Goal: Ask a question: Seek information or help from site administrators or community

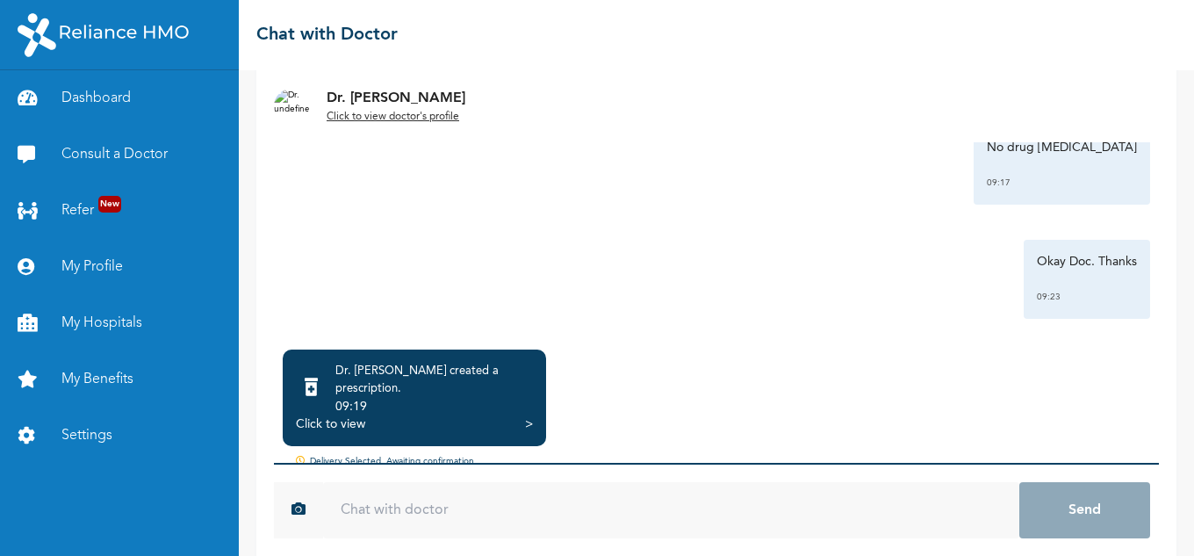
scroll to position [162, 0]
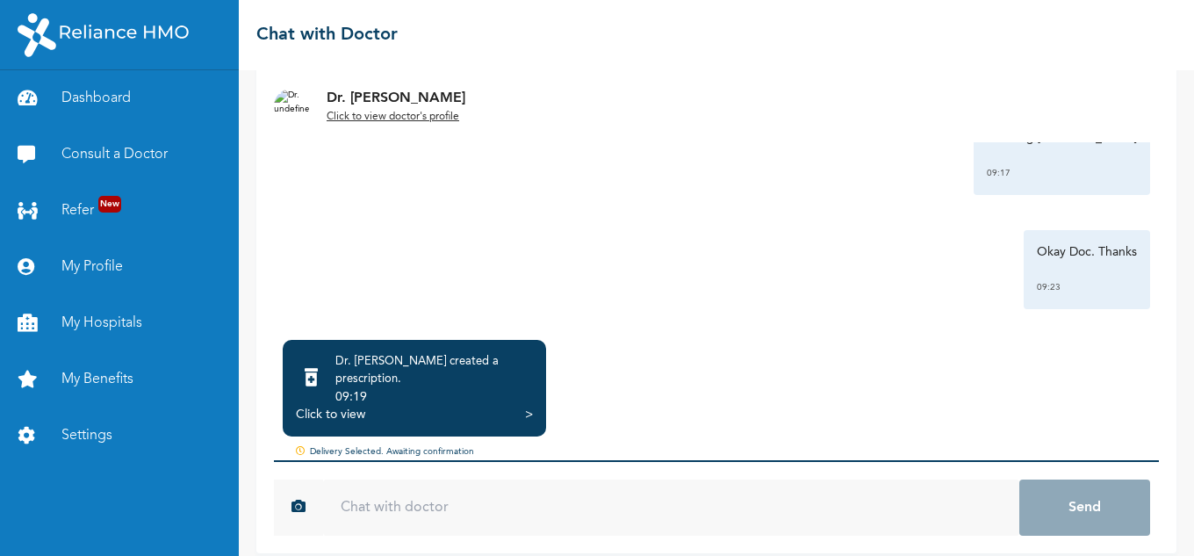
click at [339, 406] on div "Click to view" at bounding box center [330, 415] width 69 height 18
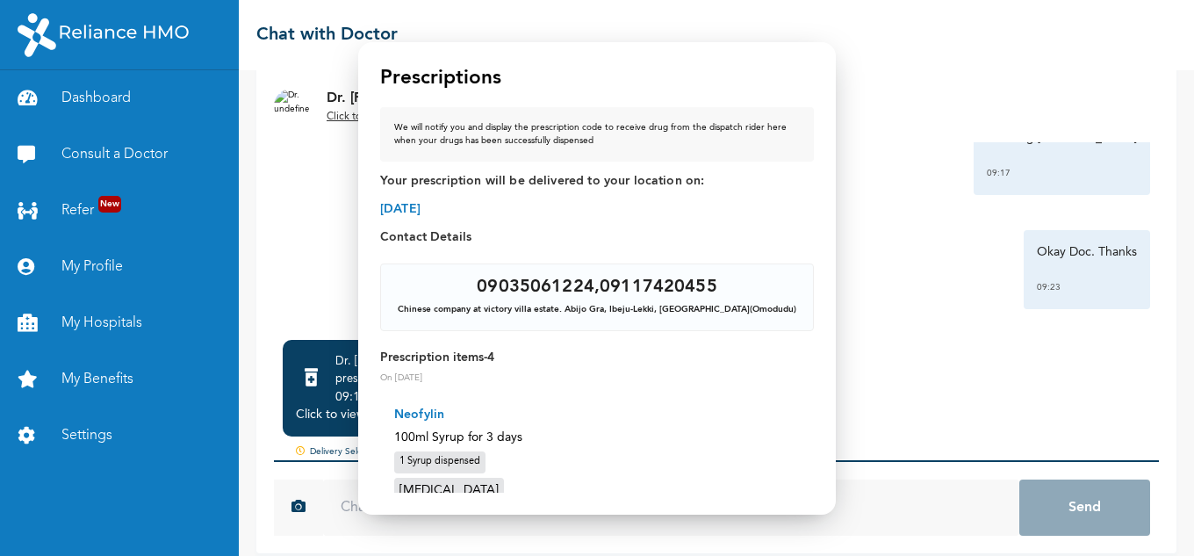
scroll to position [161, 0]
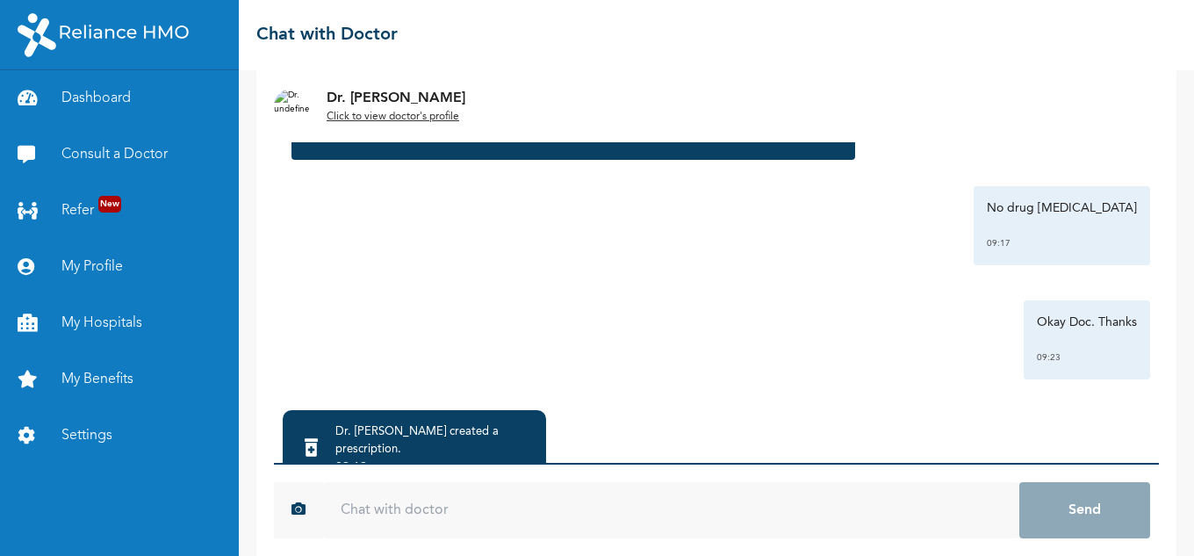
scroll to position [162, 0]
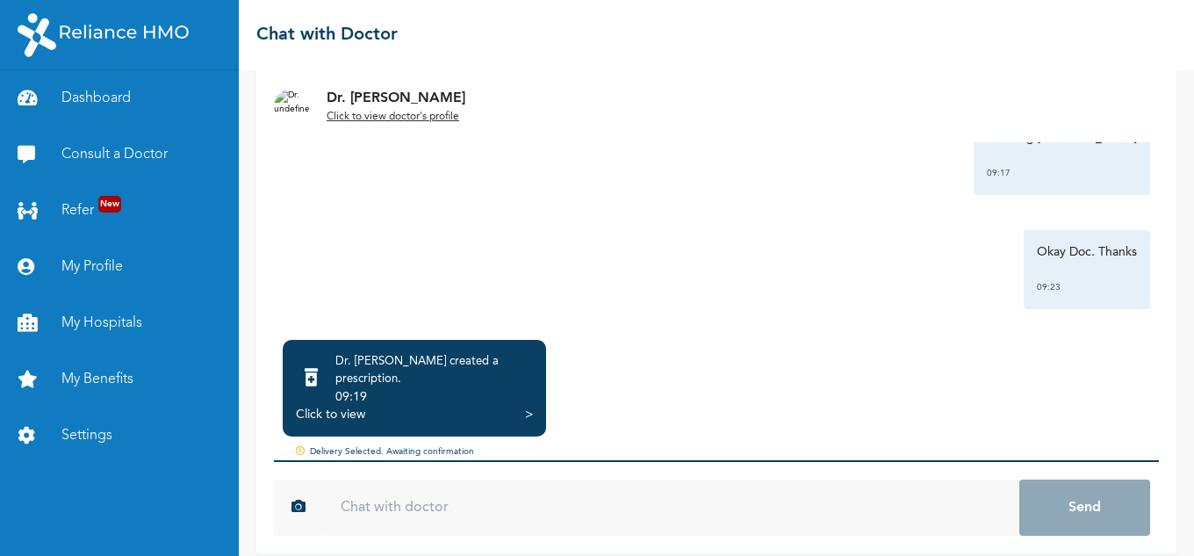
click at [347, 406] on div "Click to view" at bounding box center [330, 415] width 69 height 18
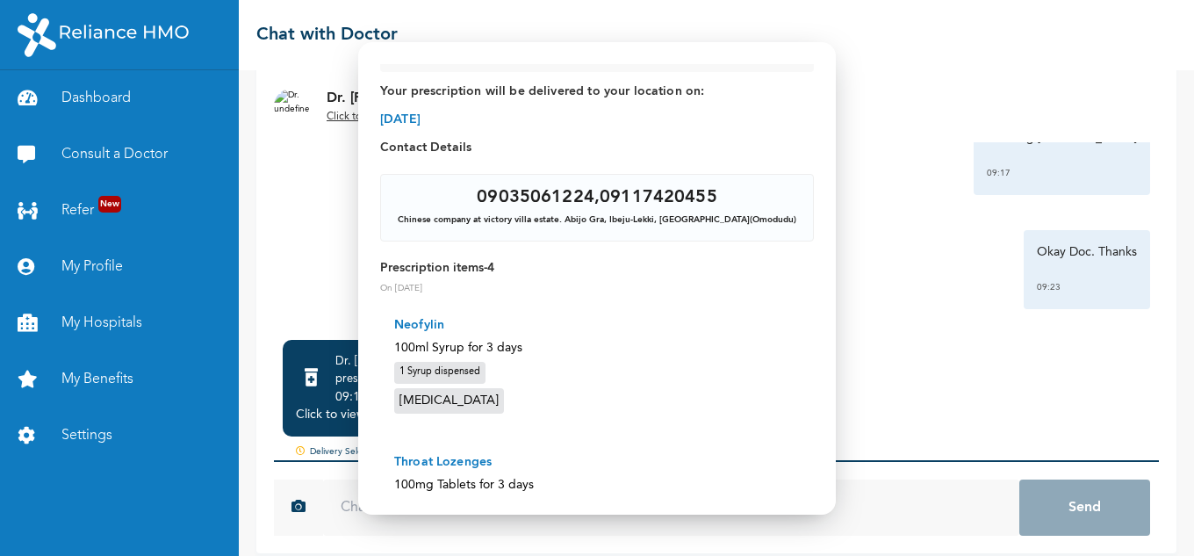
scroll to position [0, 0]
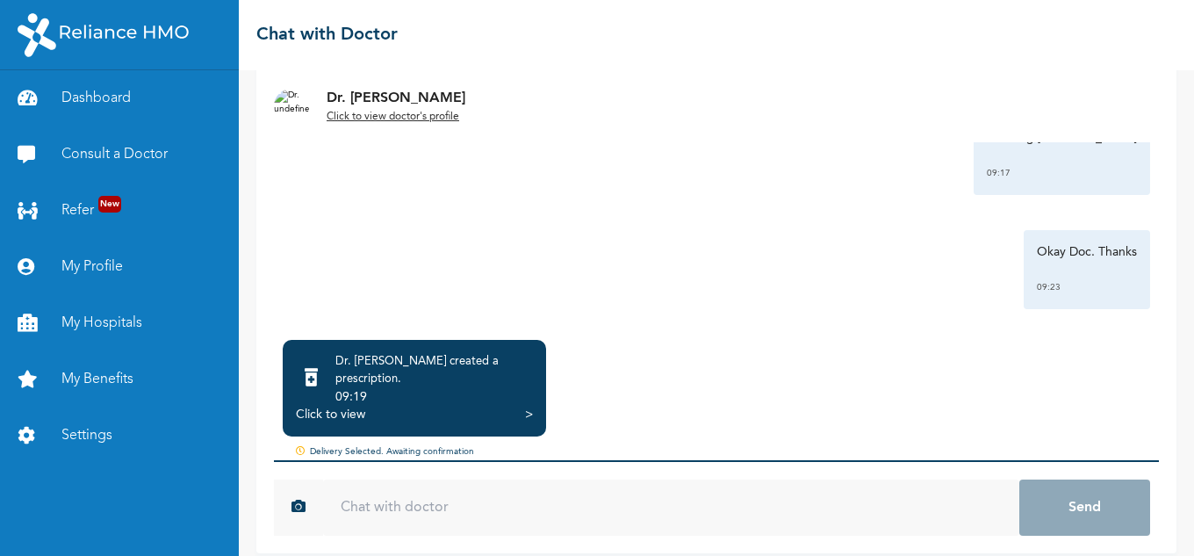
click at [341, 406] on div "Click to view" at bounding box center [330, 415] width 69 height 18
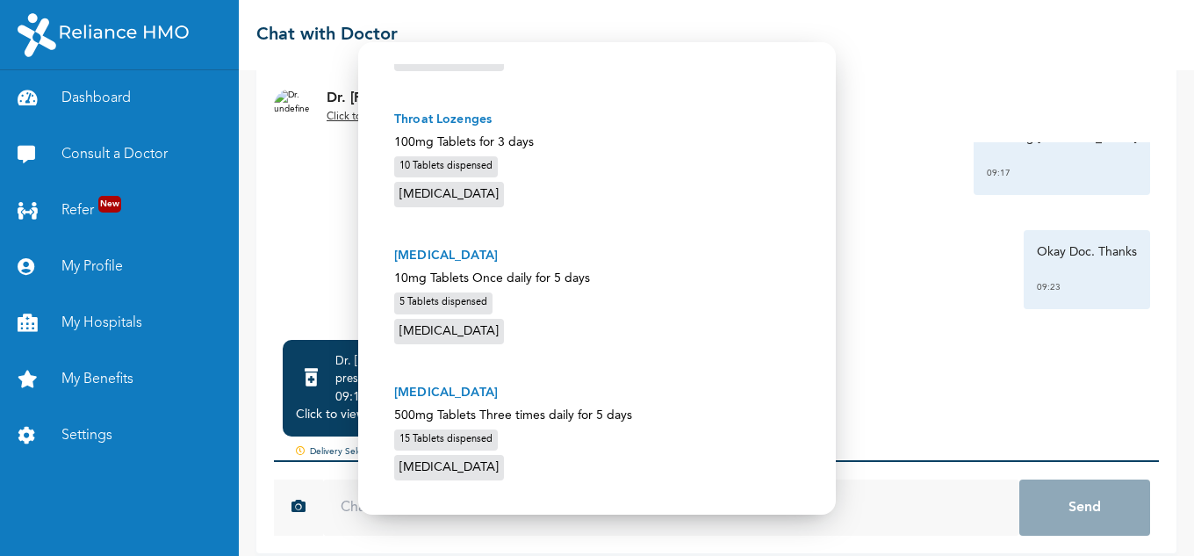
scroll to position [467, 0]
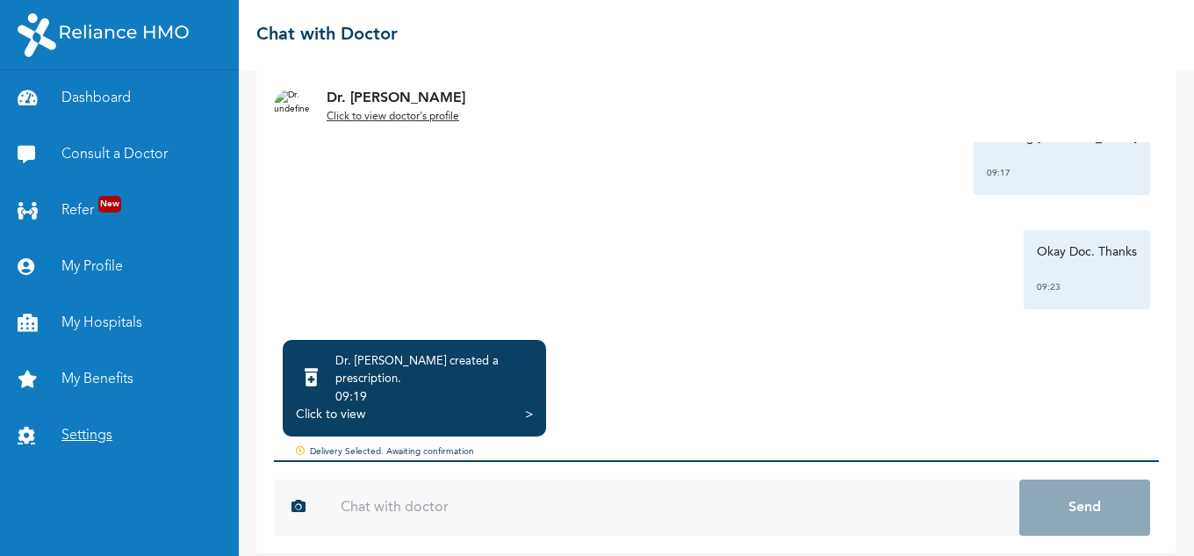
click at [70, 429] on link "Settings" at bounding box center [119, 435] width 239 height 56
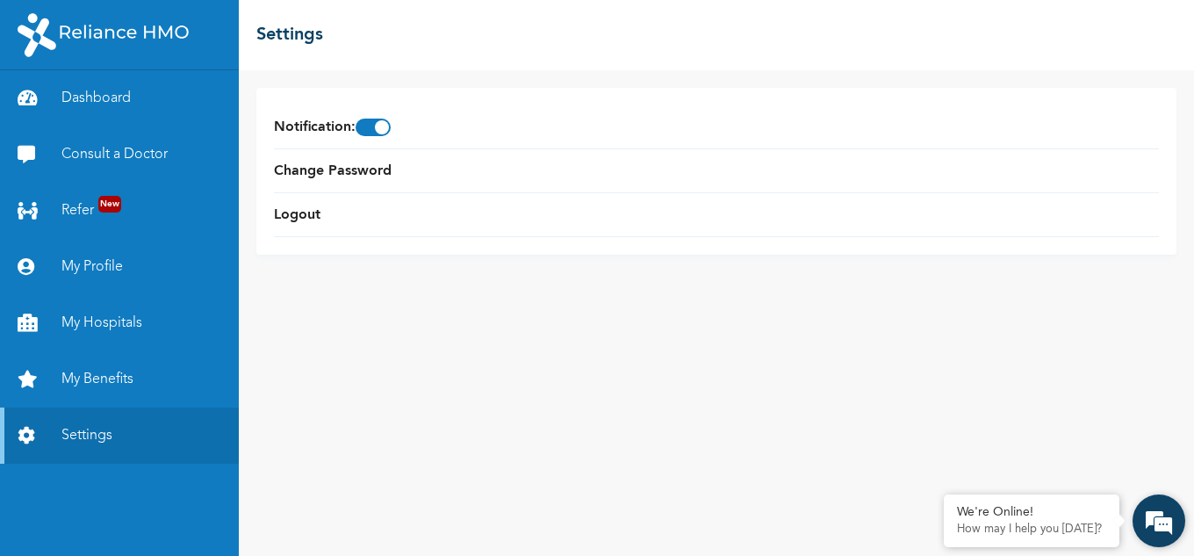
click at [1143, 514] on em at bounding box center [1158, 520] width 47 height 47
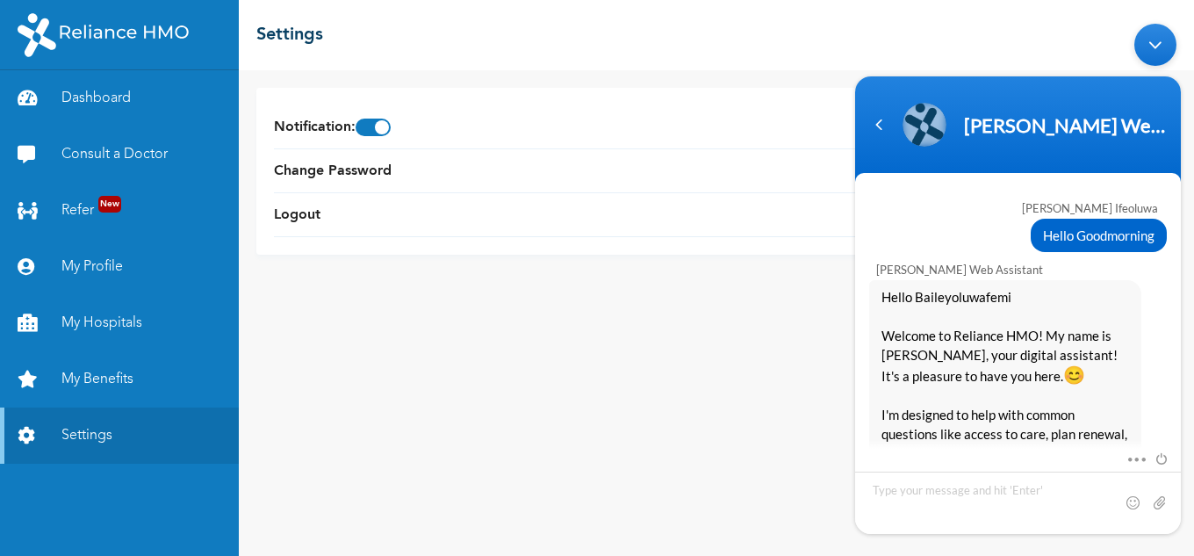
scroll to position [514, 0]
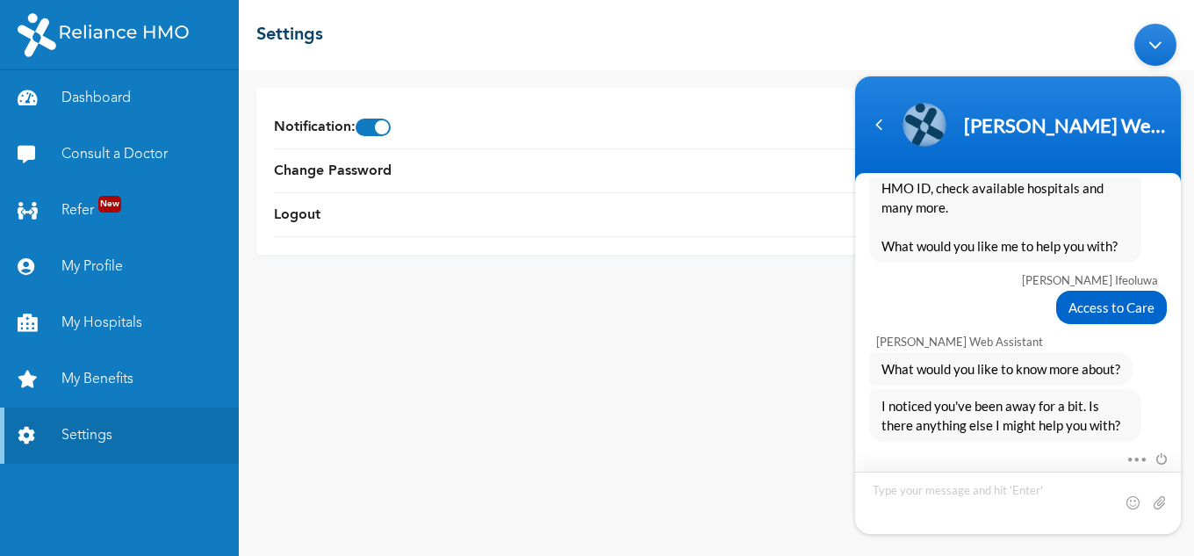
click at [1010, 491] on textarea "Type your message and hit 'Enter'" at bounding box center [1018, 502] width 326 height 62
type textarea "i want to to speak to a representative"
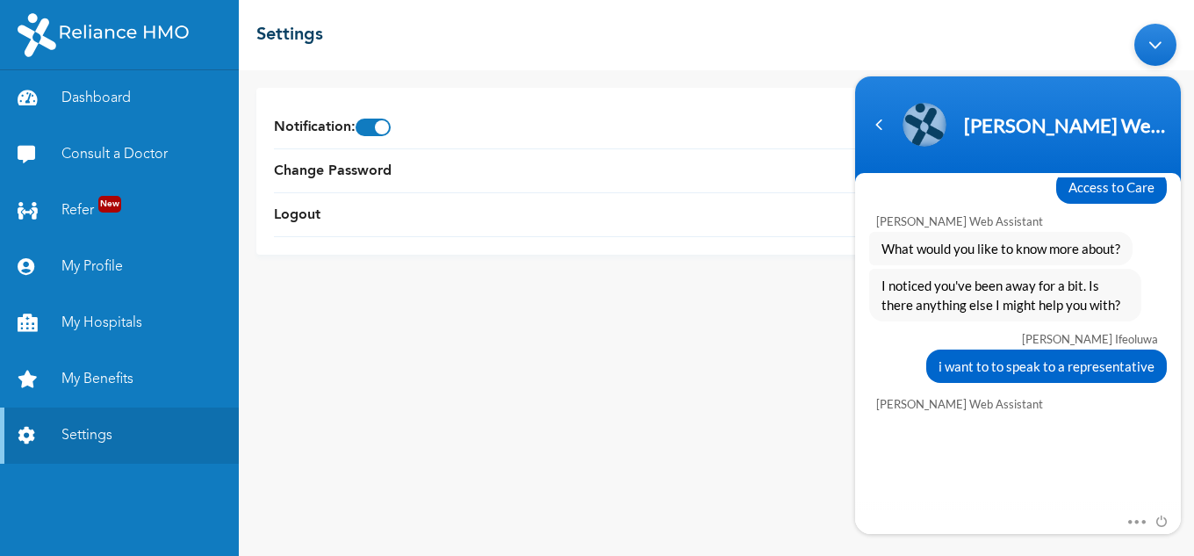
scroll to position [702, 0]
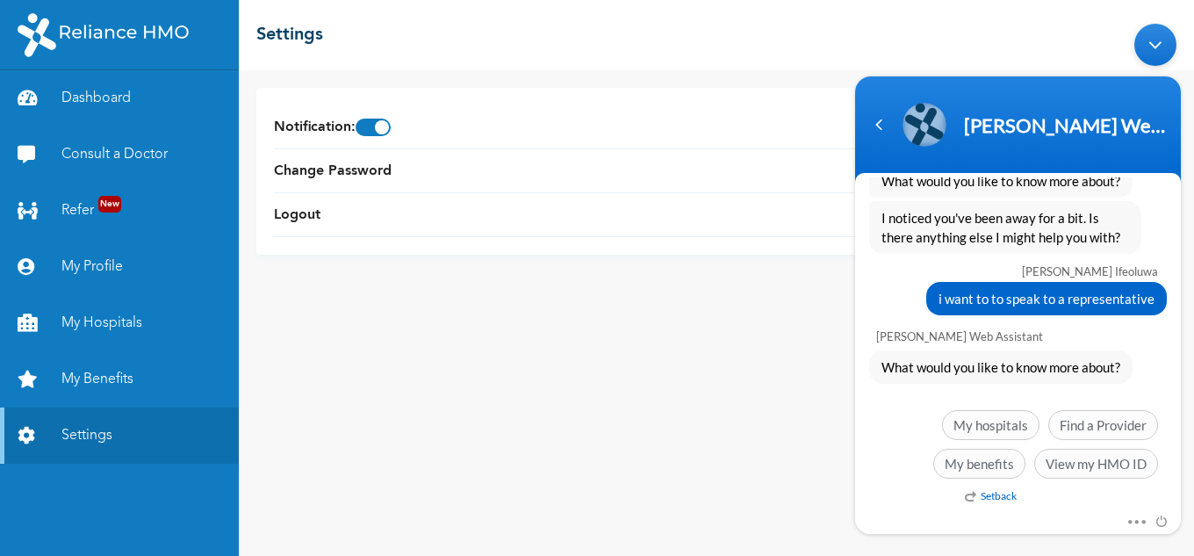
click at [996, 494] on em "Setback" at bounding box center [991, 494] width 52 height 13
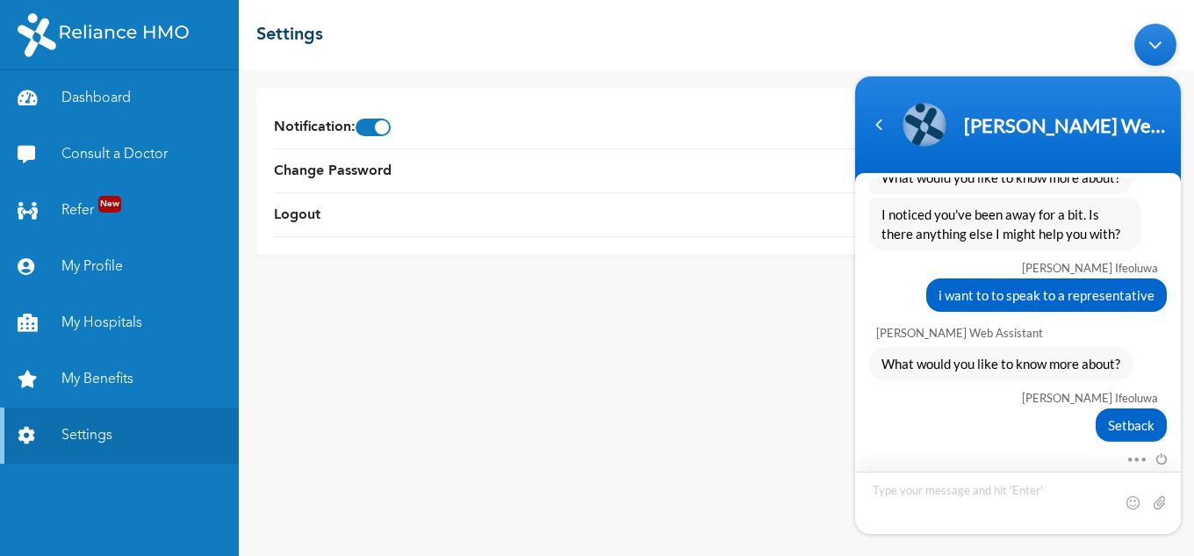
click at [996, 494] on textarea "Type your message and hit 'Enter'" at bounding box center [1018, 502] width 326 height 62
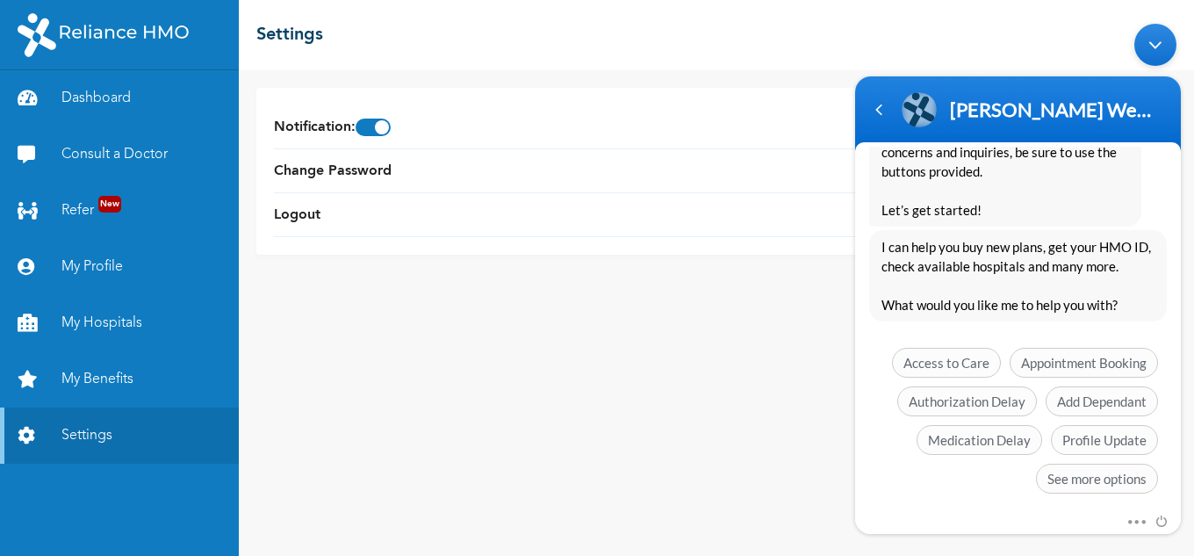
scroll to position [1323, 0]
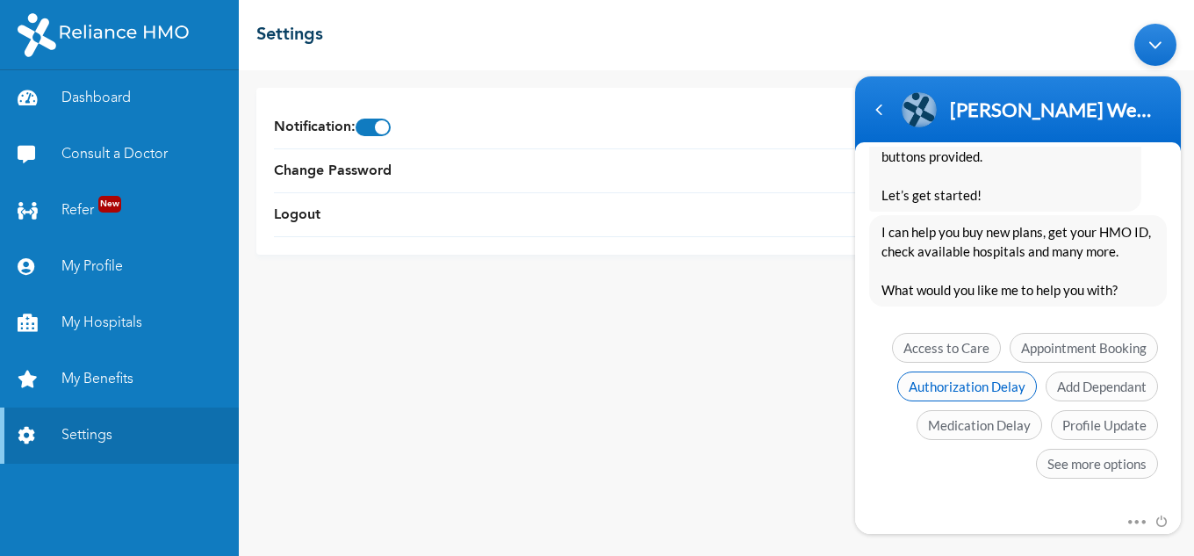
click at [1010, 386] on span "Authorization Delay" at bounding box center [967, 385] width 140 height 30
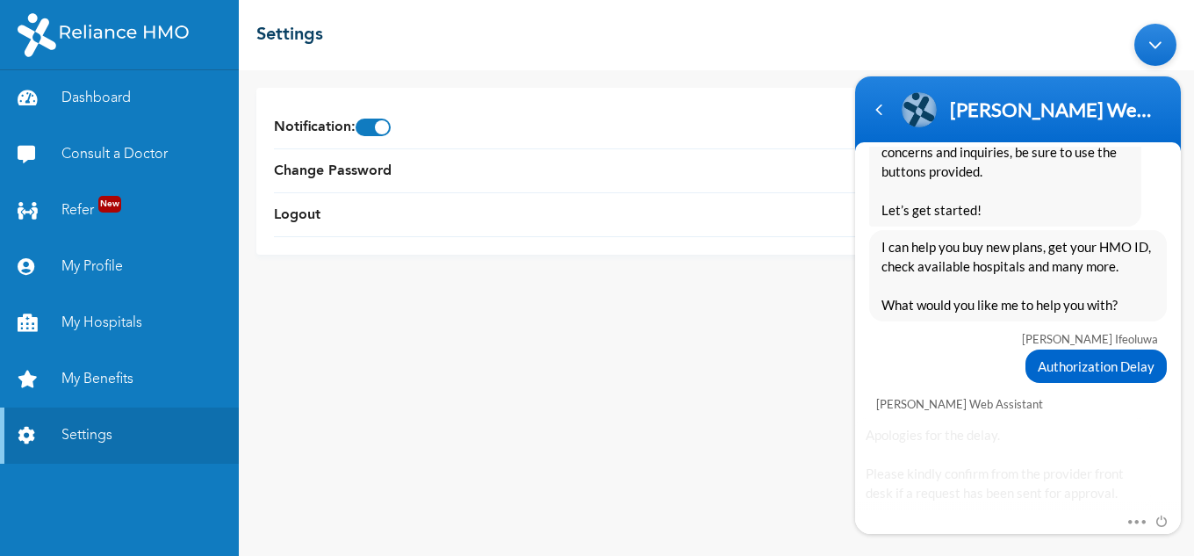
scroll to position [1472, 0]
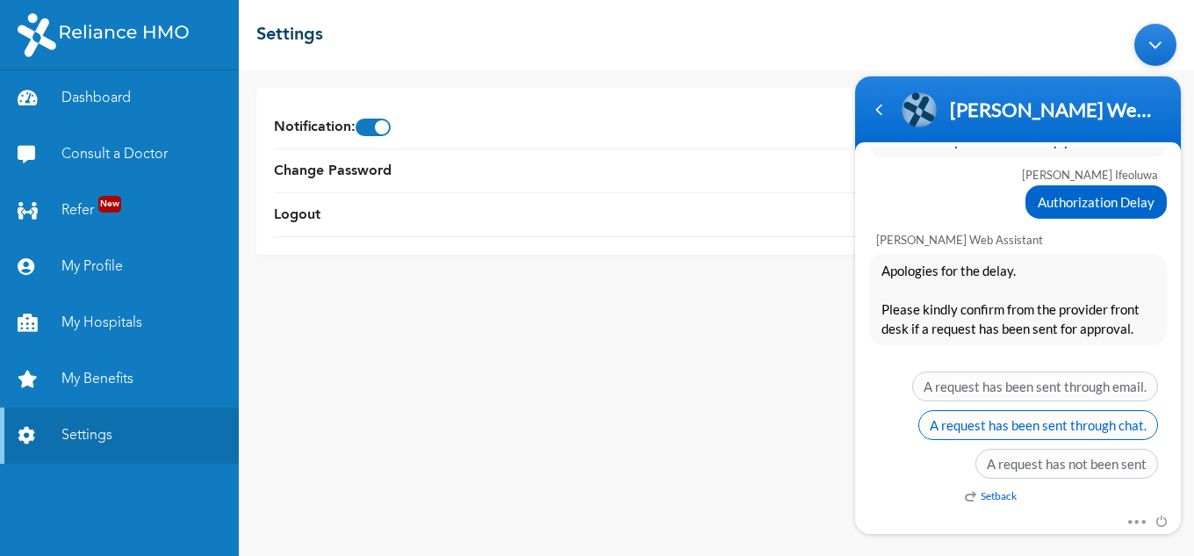
click at [1084, 432] on span "A request has been sent through chat." at bounding box center [1038, 424] width 240 height 30
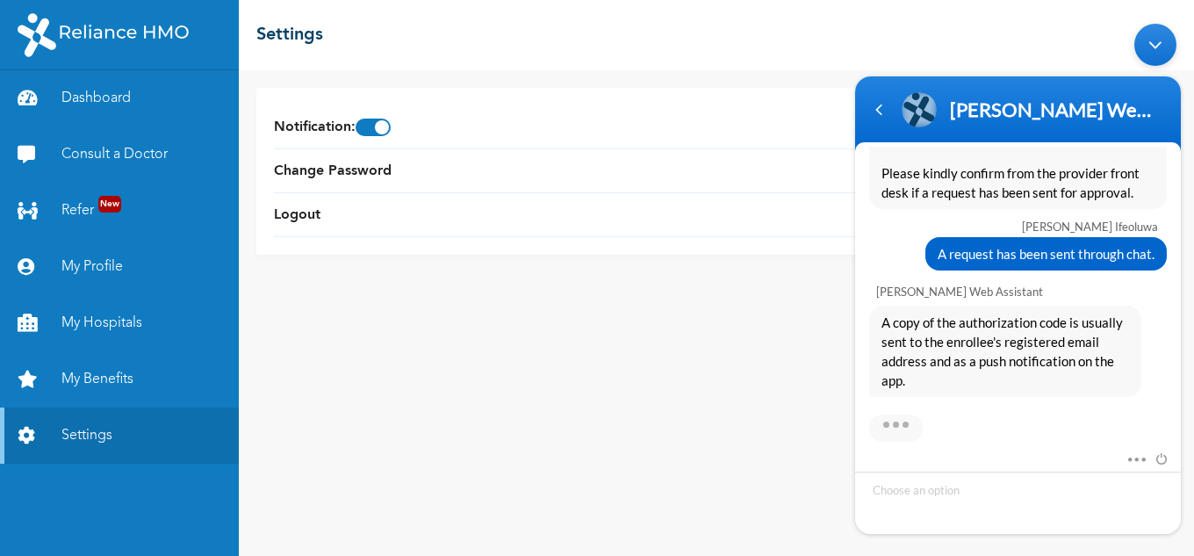
scroll to position [1716, 0]
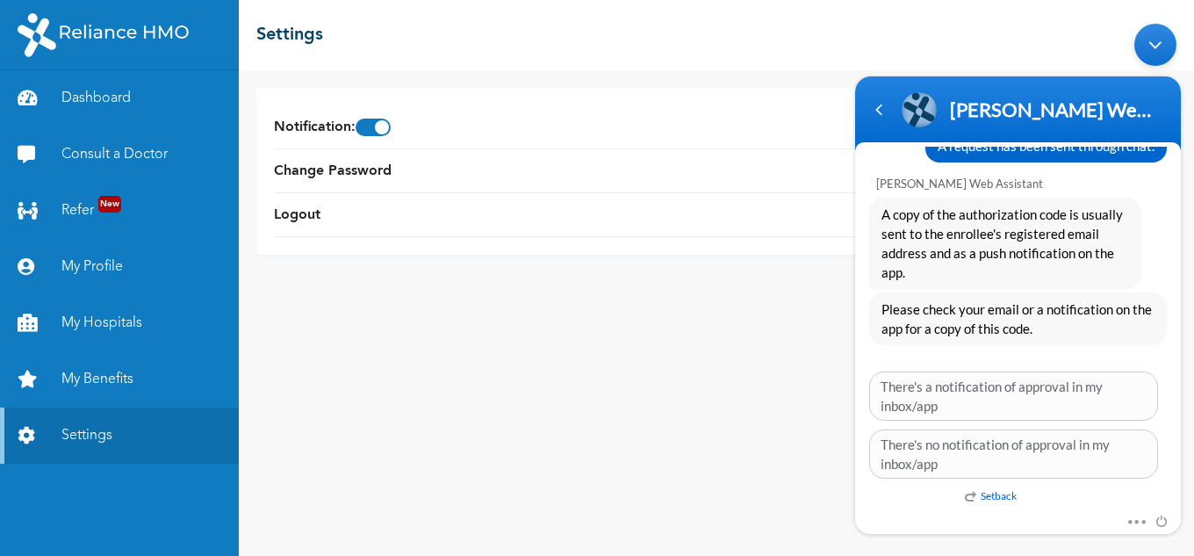
click at [1003, 492] on em "Setback" at bounding box center [991, 494] width 52 height 13
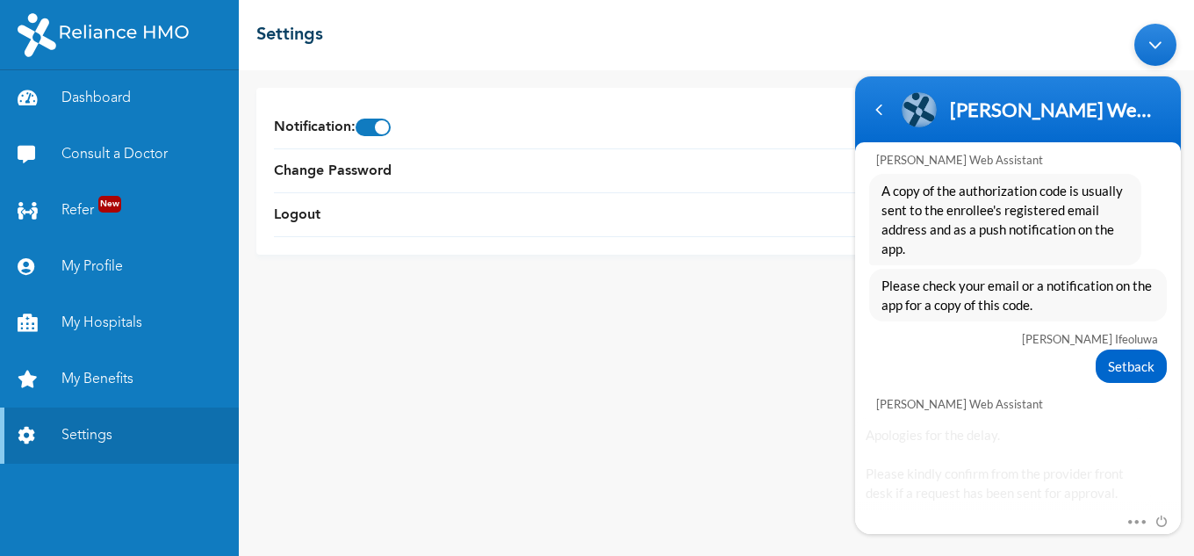
scroll to position [1904, 0]
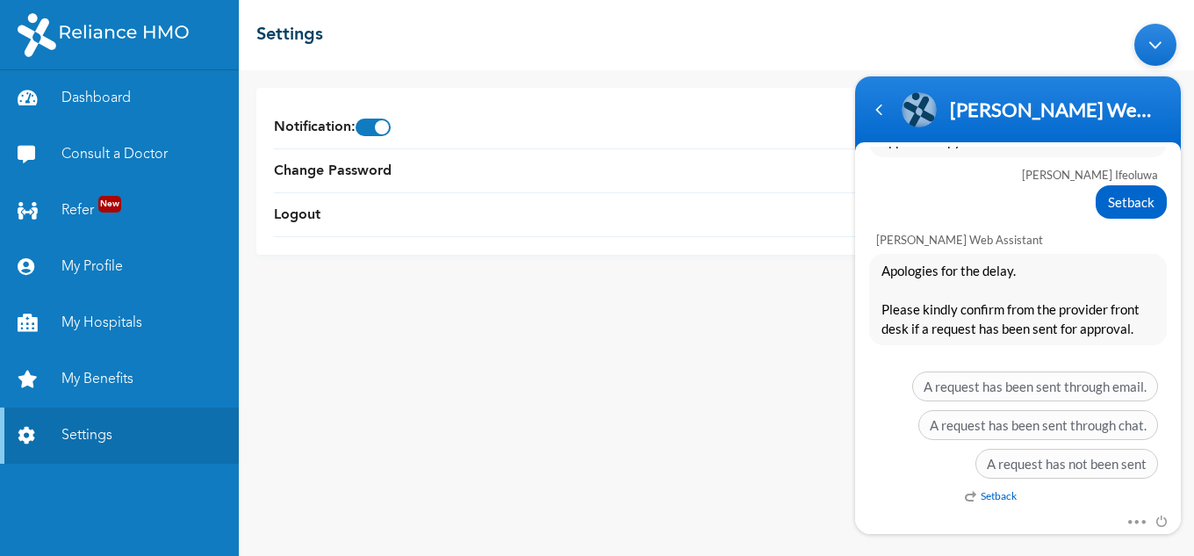
click at [997, 495] on em "Setback" at bounding box center [991, 494] width 52 height 13
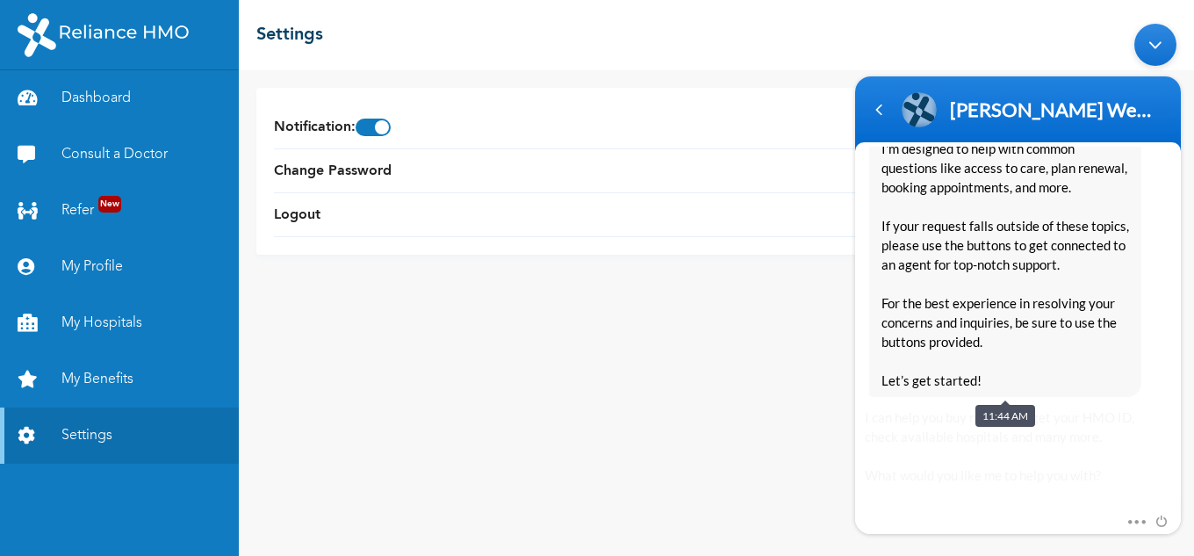
scroll to position [2517, 0]
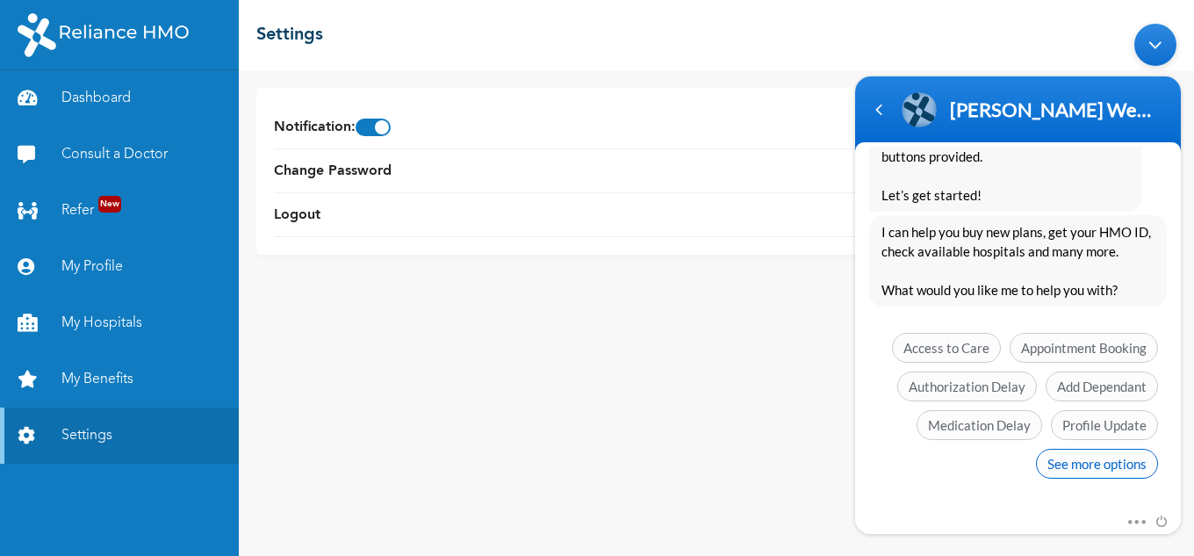
click at [1095, 464] on span "See more options" at bounding box center [1097, 463] width 122 height 30
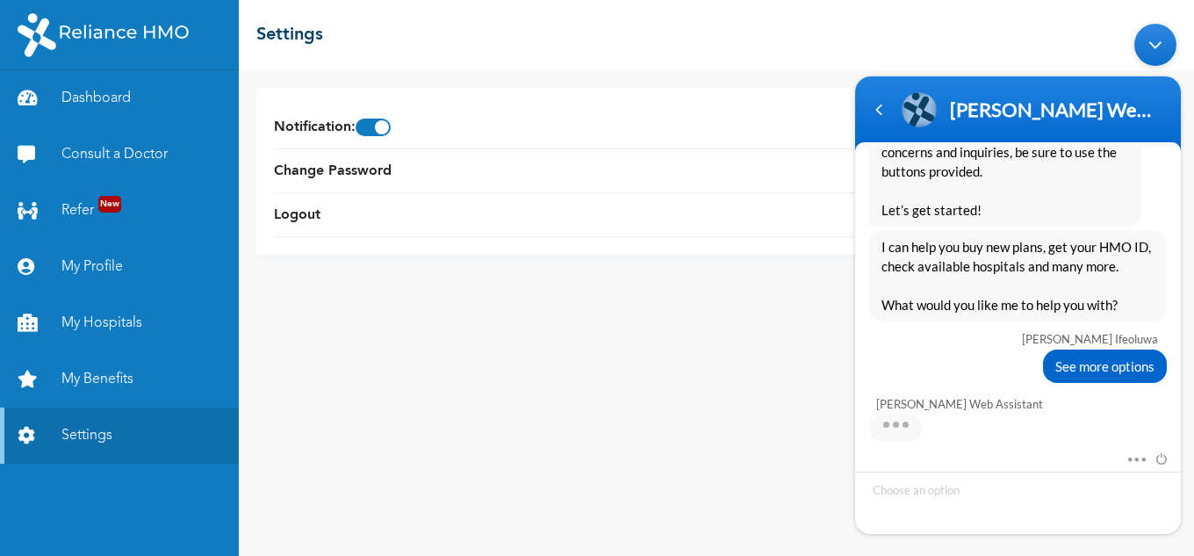
scroll to position [2647, 0]
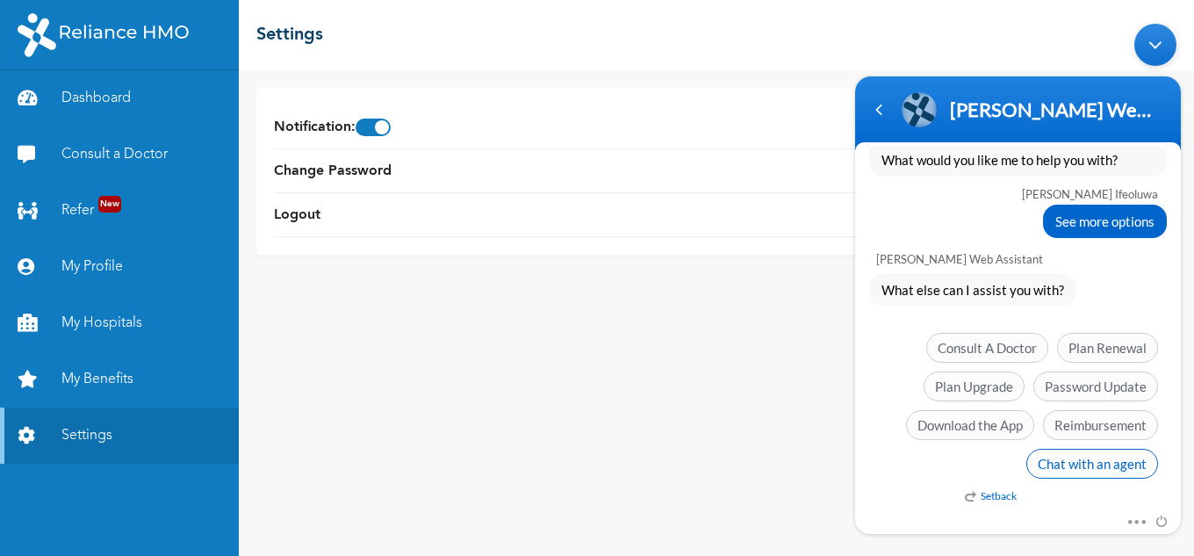
click at [1109, 462] on span "Chat with an agent" at bounding box center [1092, 463] width 132 height 30
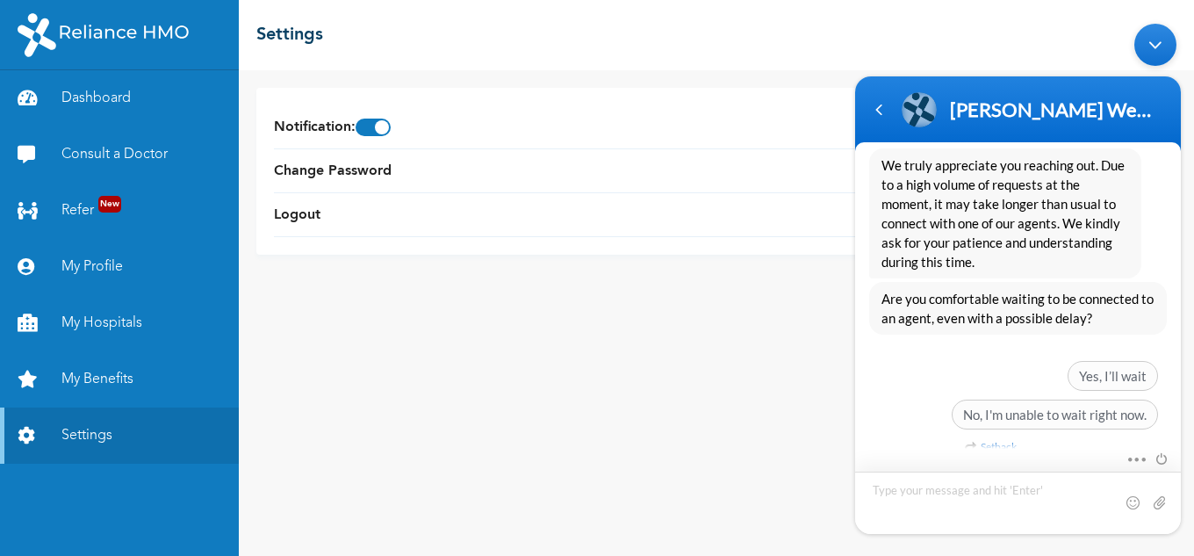
scroll to position [2915, 0]
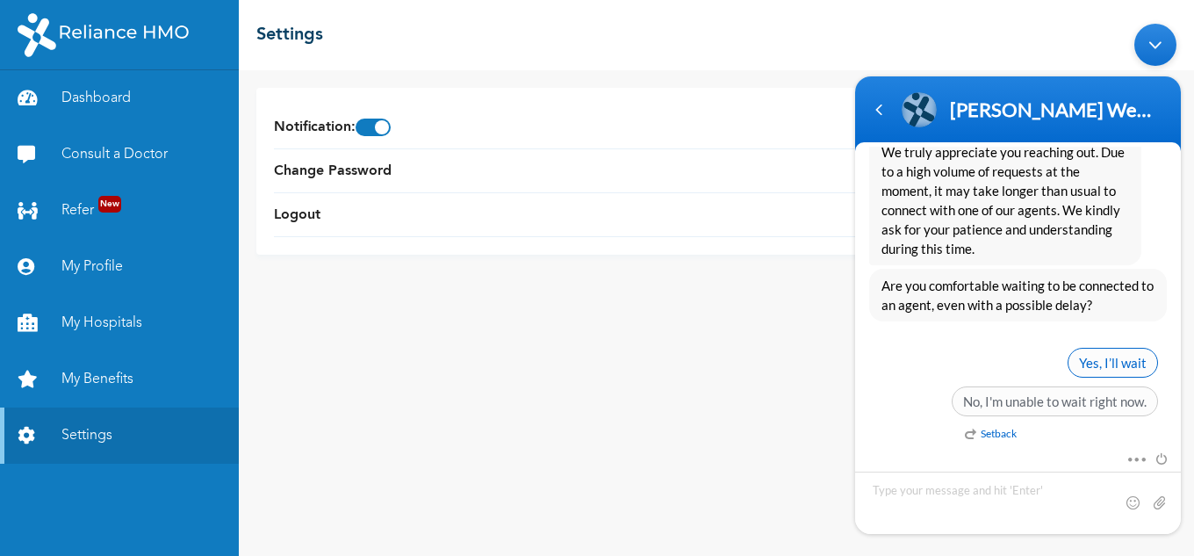
click at [1122, 365] on span "Yes, I’ll wait" at bounding box center [1113, 362] width 90 height 30
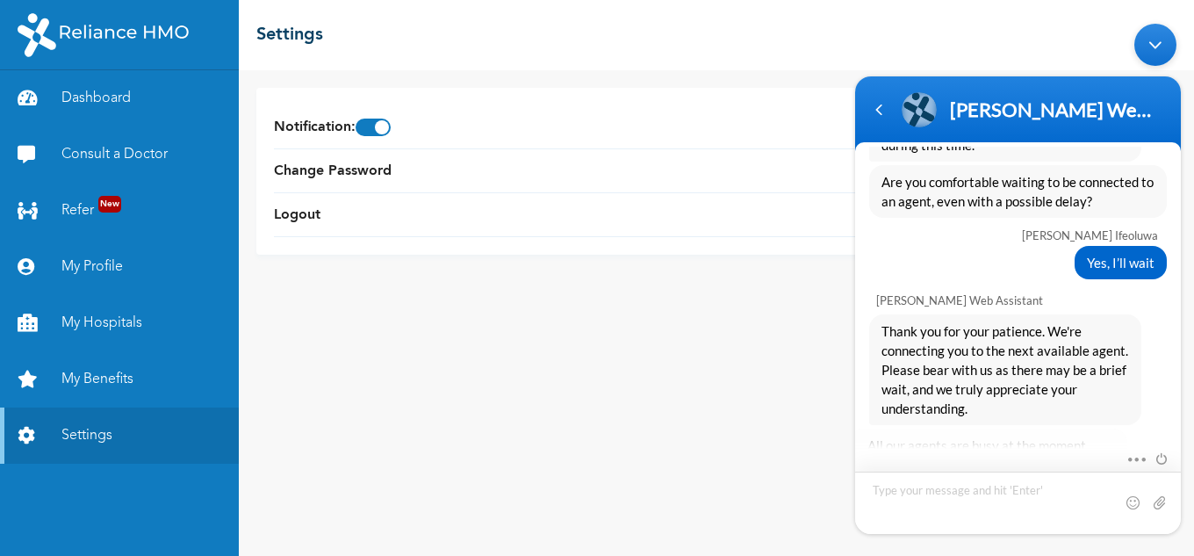
scroll to position [3074, 0]
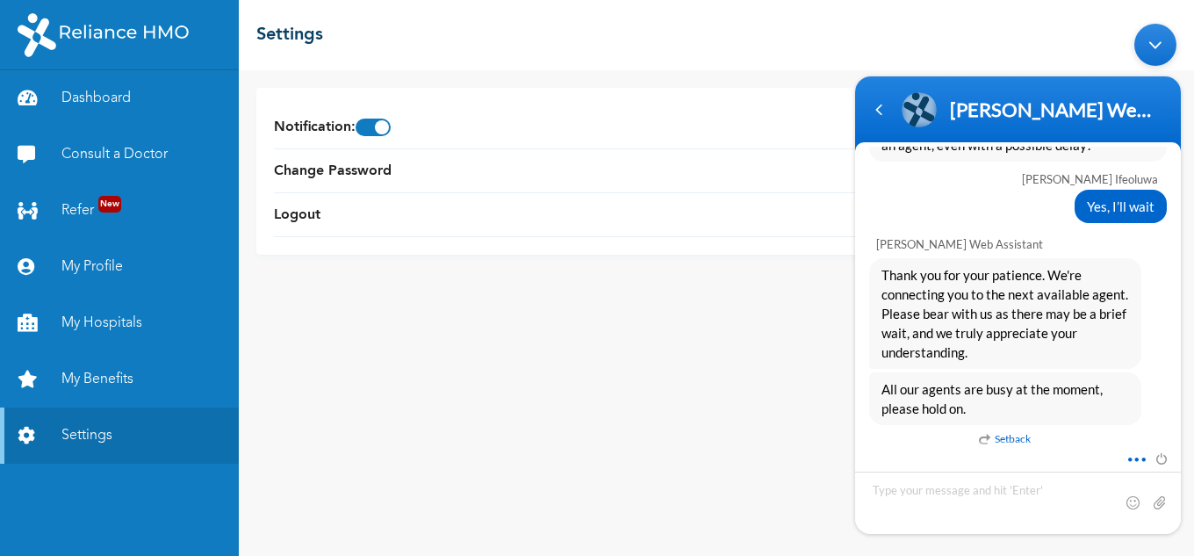
click at [1134, 460] on span at bounding box center [1131, 456] width 13 height 16
click at [766, 395] on div "Notification : Change Password Logout" at bounding box center [716, 312] width 955 height 485
click at [749, 374] on div "Notification : Change Password Logout" at bounding box center [716, 312] width 955 height 485
click at [104, 150] on link "Consult a Doctor" at bounding box center [119, 154] width 239 height 56
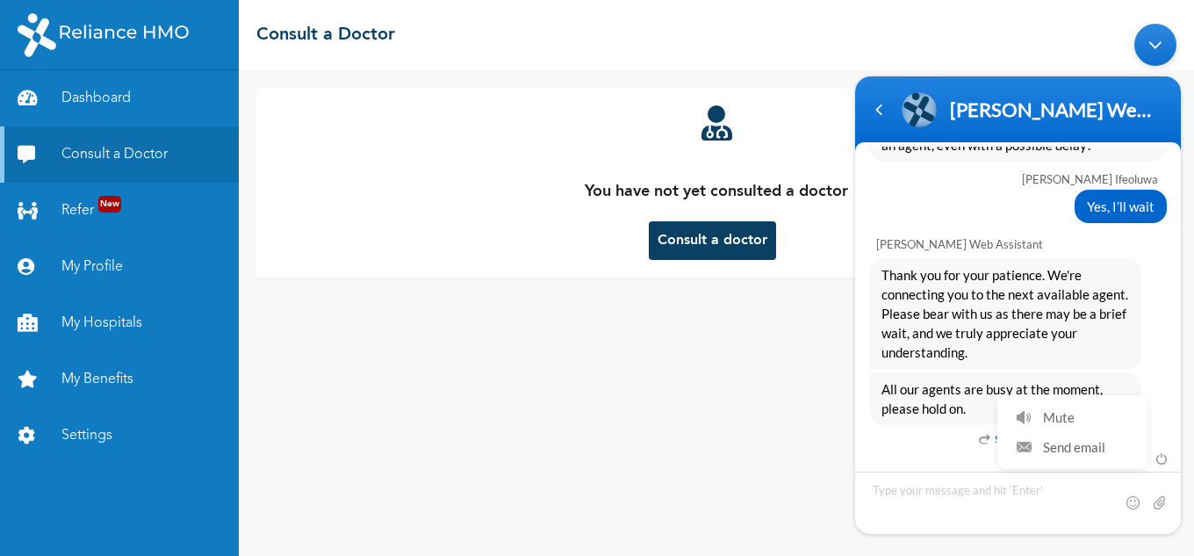
click at [727, 247] on button "Consult a doctor" at bounding box center [712, 240] width 127 height 39
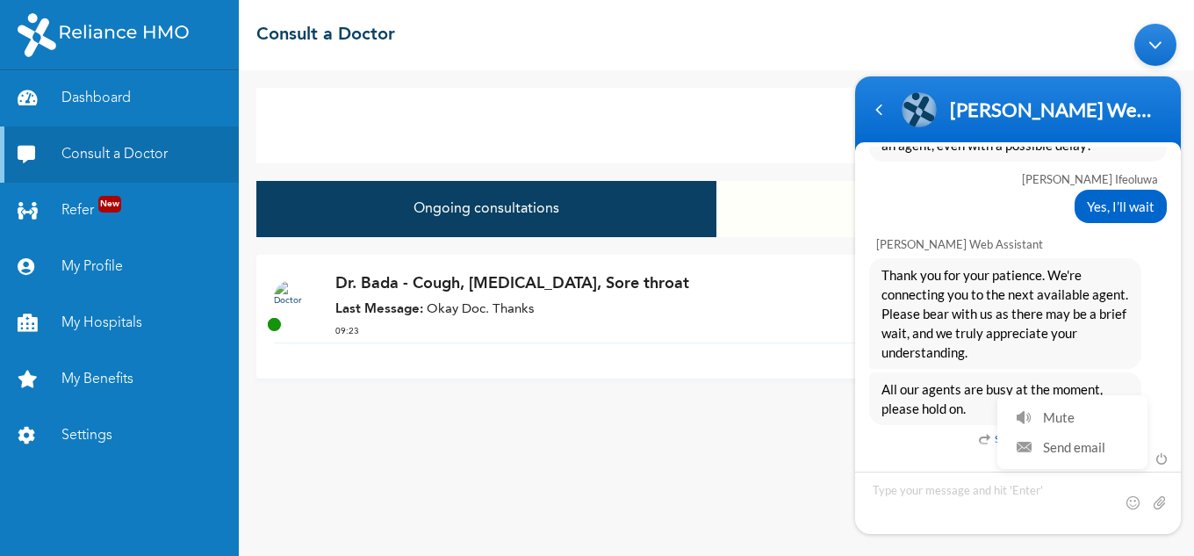
click at [449, 310] on p "Last Message: Okay Doc. Thanks" at bounding box center [735, 310] width 801 height 20
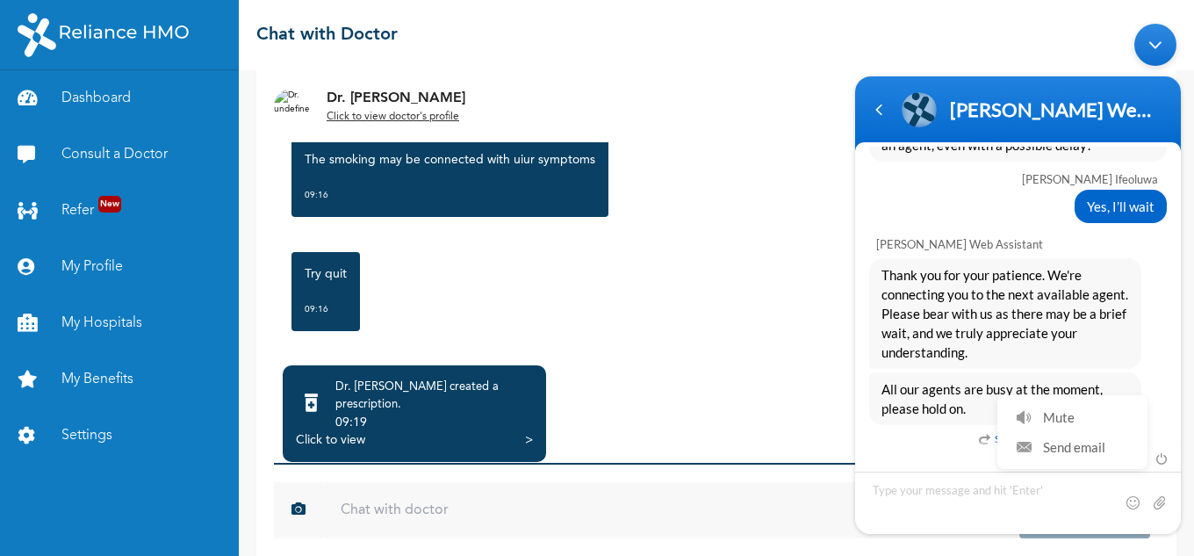
scroll to position [162, 0]
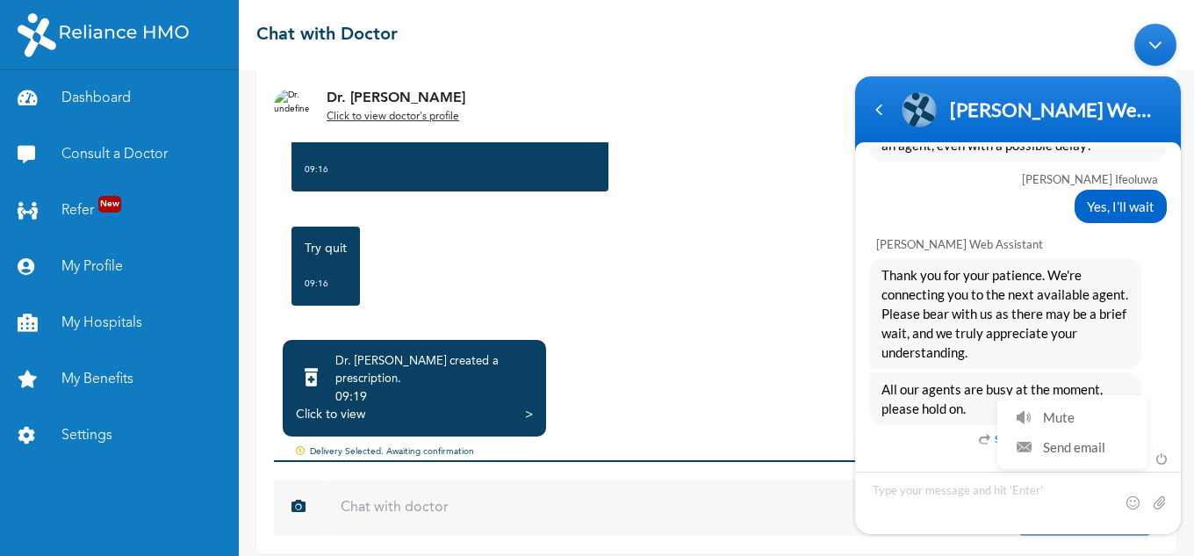
click at [320, 406] on div "Click to view" at bounding box center [330, 415] width 69 height 18
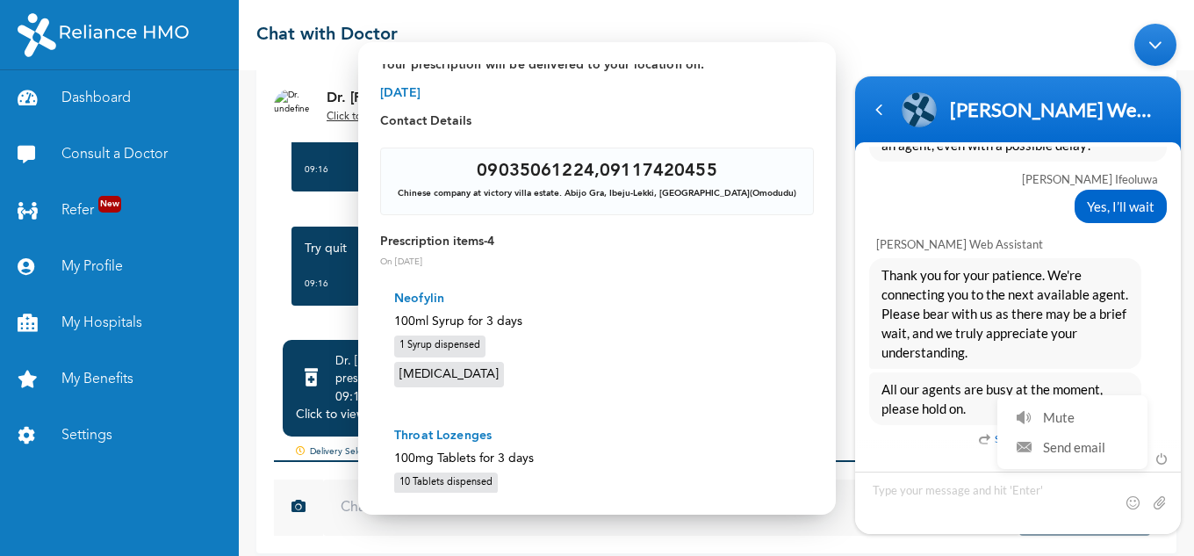
scroll to position [0, 0]
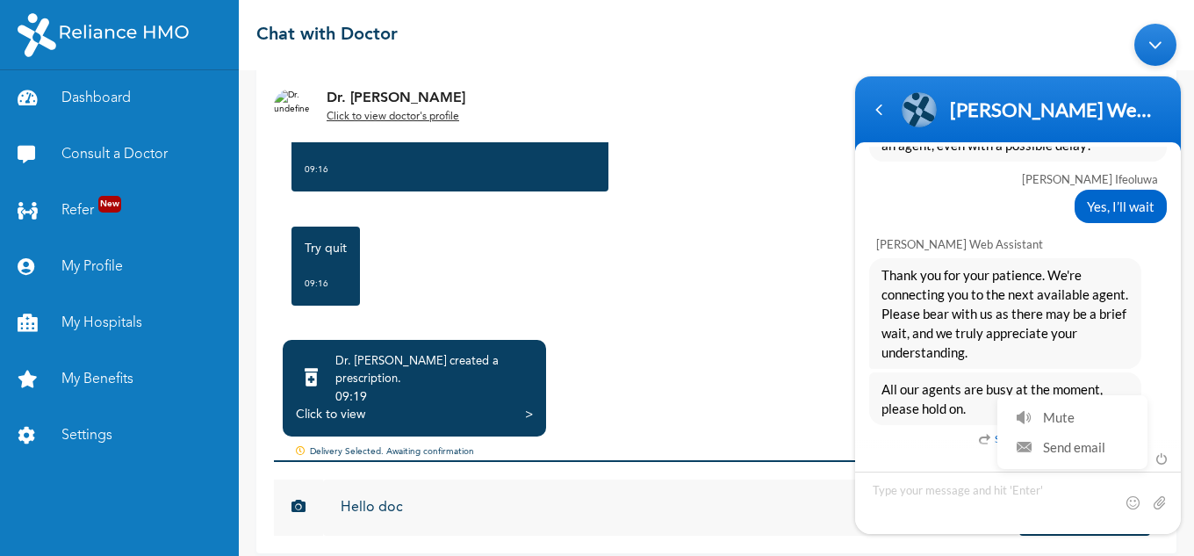
type input "Hello doc"
click at [1019, 479] on button "Send" at bounding box center [1084, 507] width 131 height 56
type input "Hello doc"
click at [1019, 479] on button "Send" at bounding box center [1084, 507] width 131 height 56
type input "The medication is yet to be dispensed"
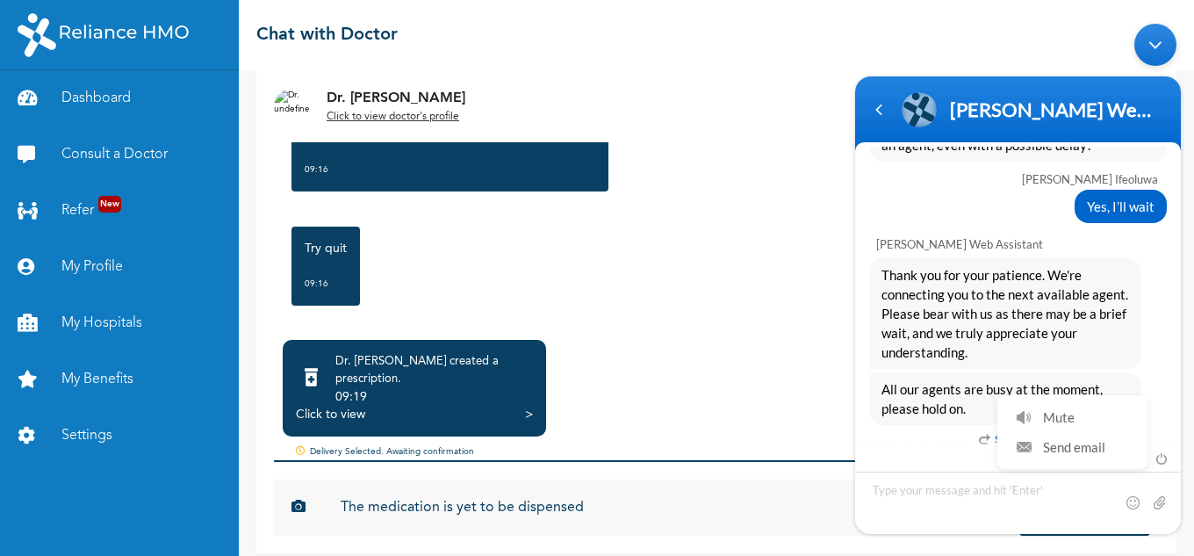
click at [1019, 479] on button "Send" at bounding box center [1084, 507] width 131 height 56
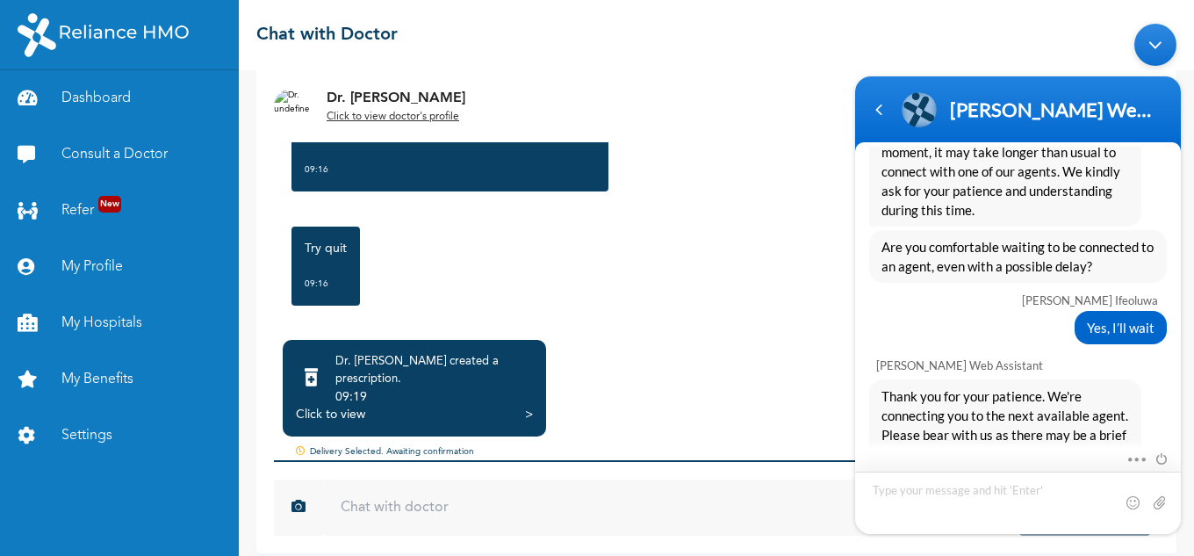
scroll to position [3114, 0]
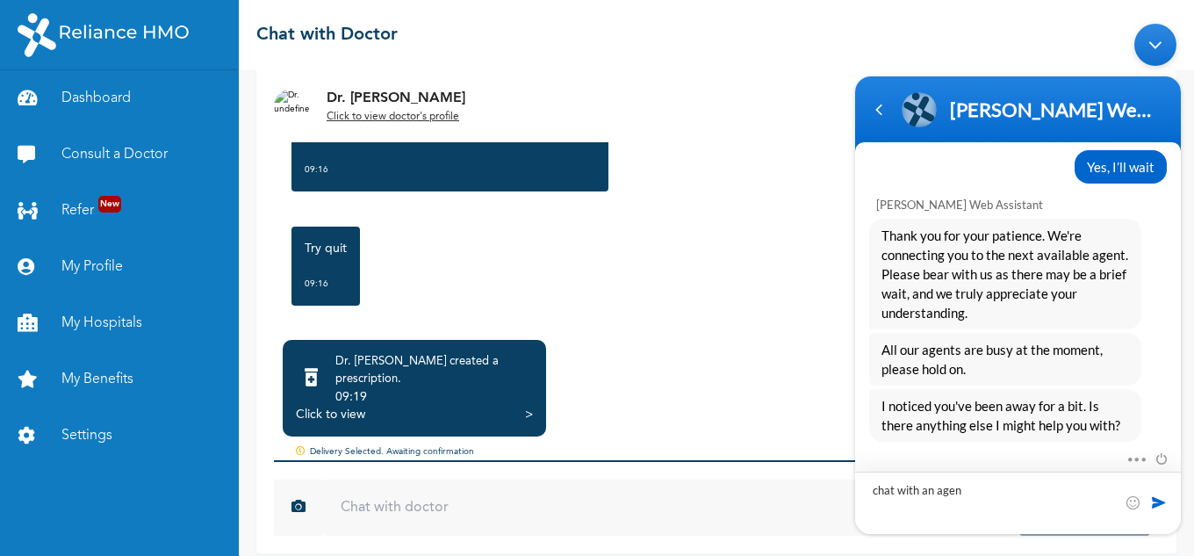
type textarea "chat with an agent"
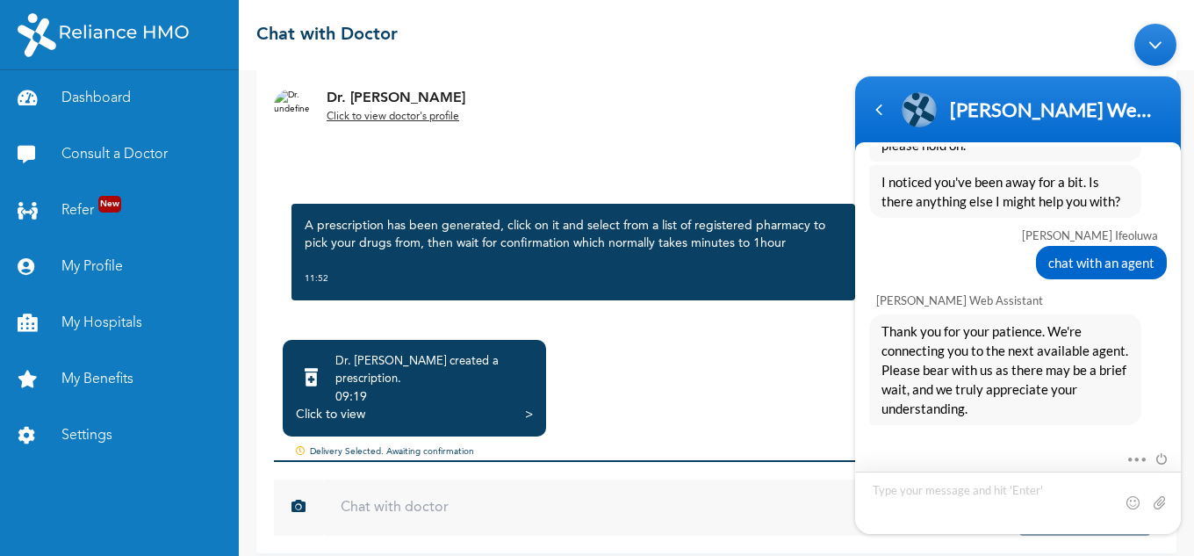
scroll to position [3394, 0]
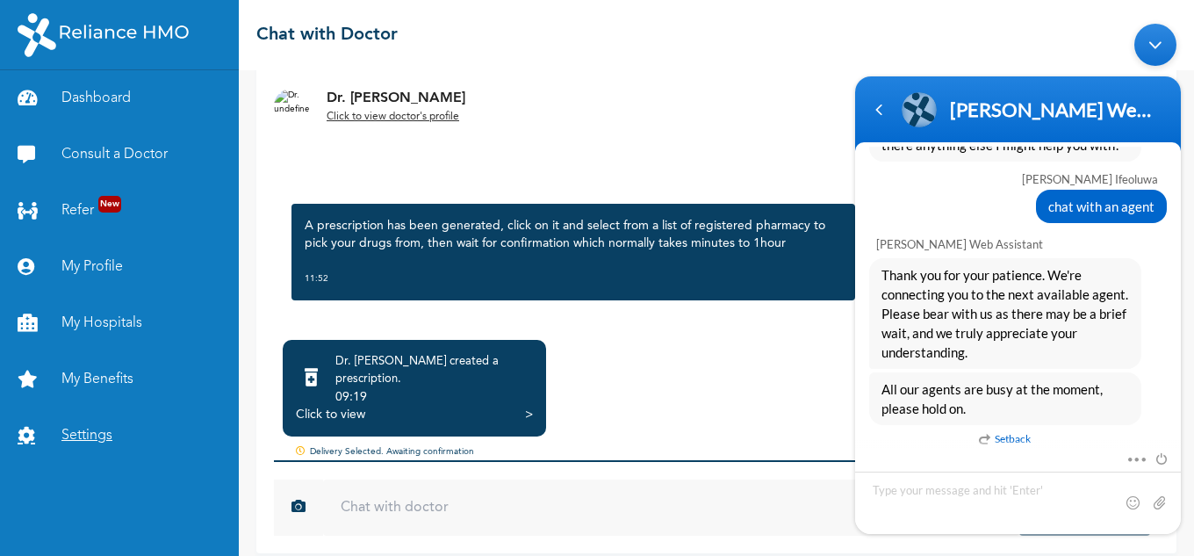
click at [84, 433] on link "Settings" at bounding box center [119, 435] width 239 height 56
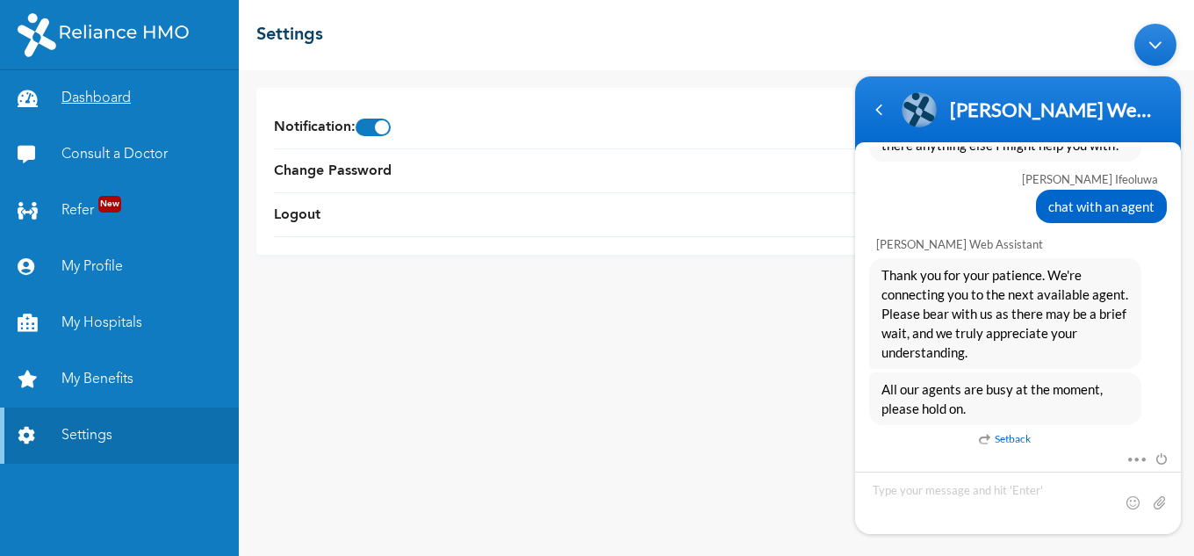
click at [103, 97] on link "Dashboard" at bounding box center [119, 98] width 239 height 56
